Goal: Find specific page/section: Find specific page/section

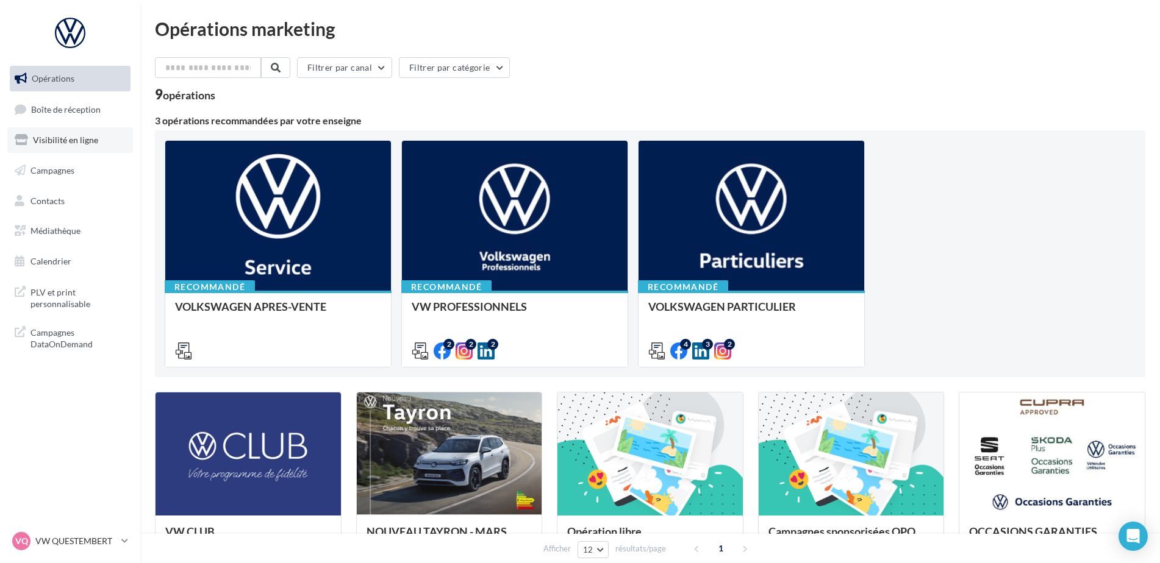
click at [84, 145] on span "Visibilité en ligne" at bounding box center [65, 140] width 65 height 10
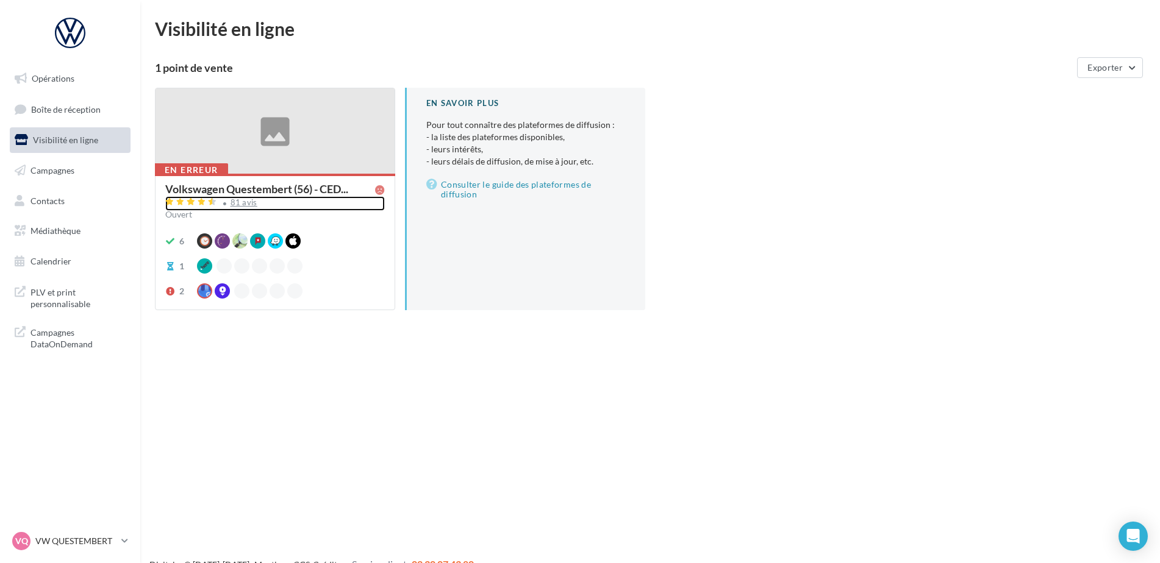
click at [232, 202] on div "81 avis" at bounding box center [244, 203] width 27 height 8
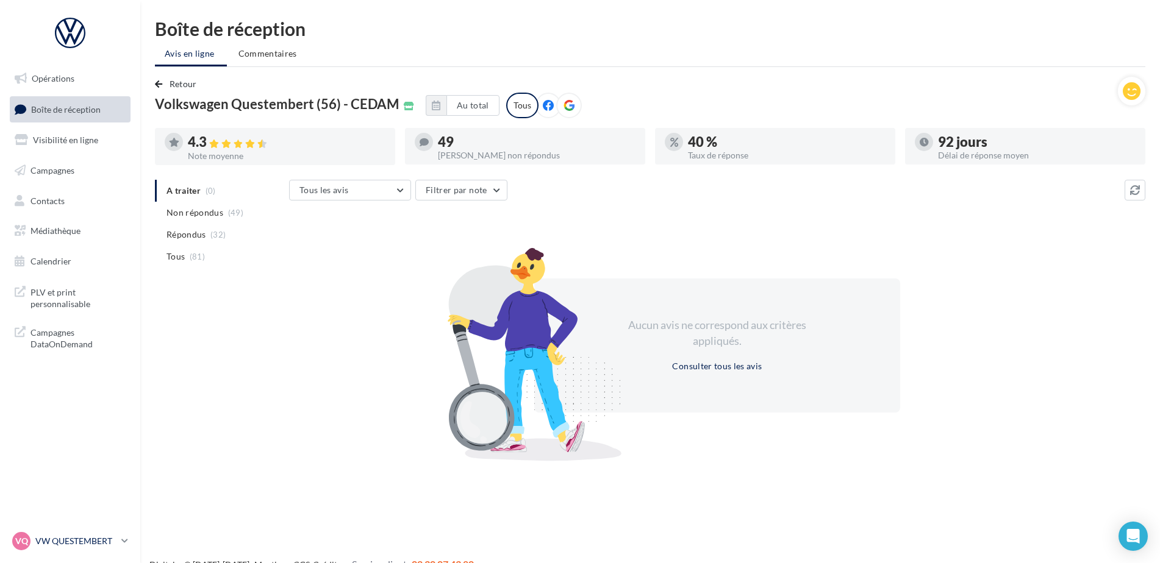
click at [74, 536] on p "VW QUESTEMBERT" at bounding box center [75, 541] width 81 height 12
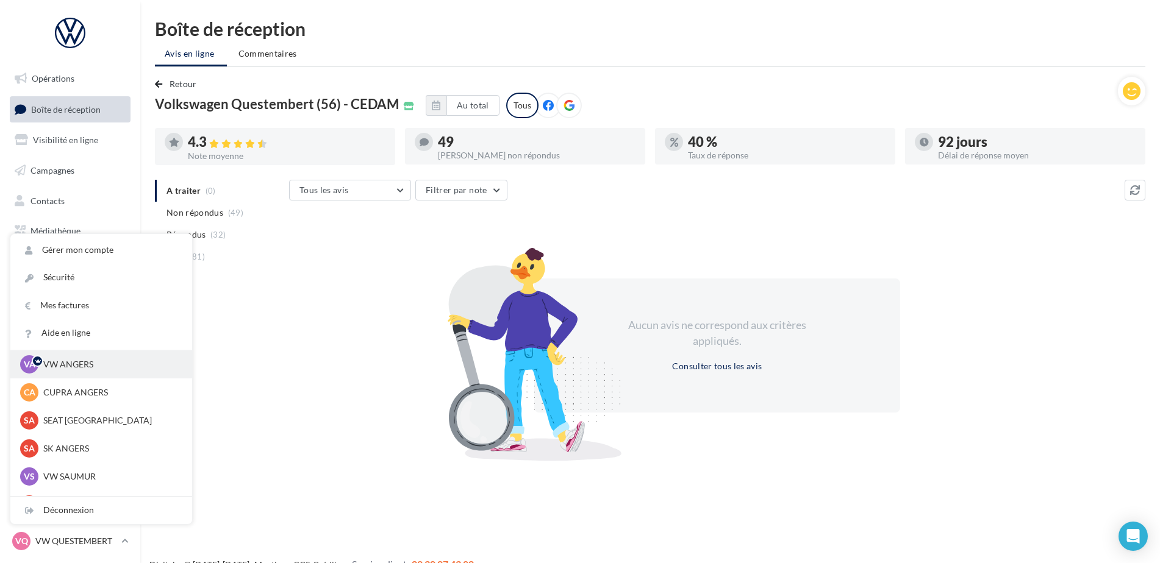
scroll to position [61, 0]
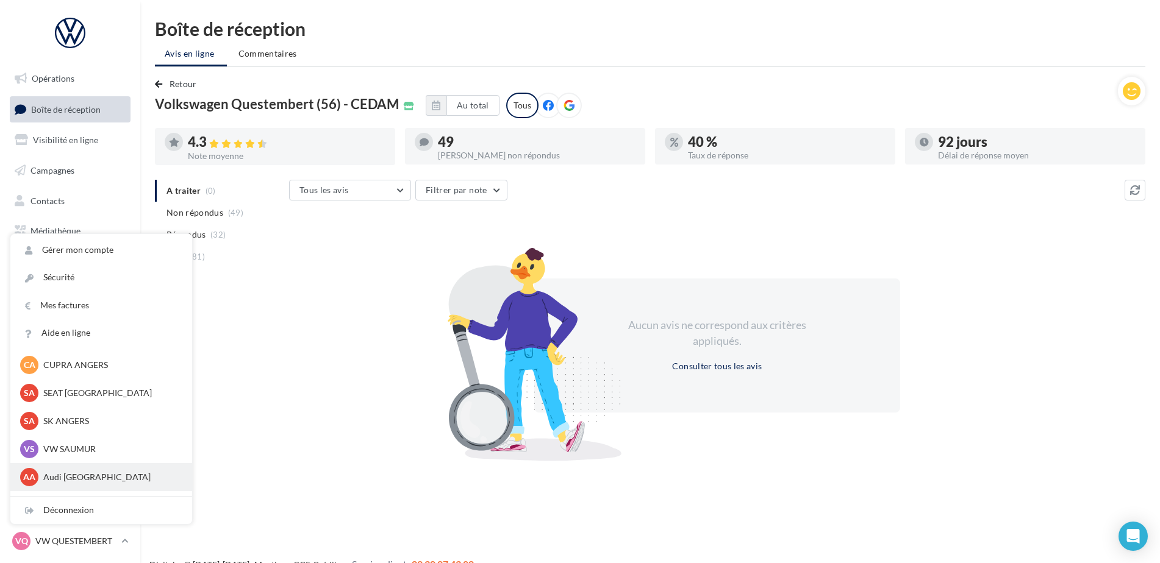
click at [109, 470] on div "AA Audi ANGERS audi-ange-tar" at bounding box center [101, 477] width 162 height 18
